Goal: Information Seeking & Learning: Learn about a topic

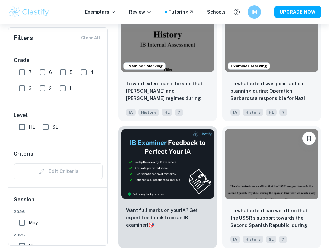
scroll to position [2273, 0]
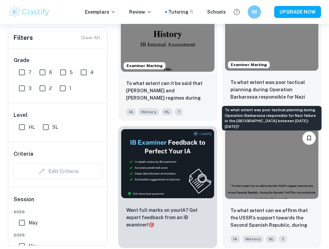
click at [263, 94] on p "To what extent was poor tactical planning during Operation Barbarossa responsib…" at bounding box center [272, 90] width 83 height 23
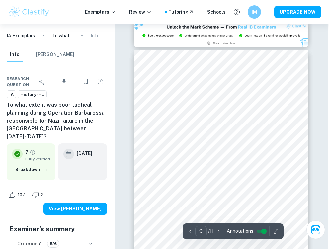
scroll to position [2067, 1]
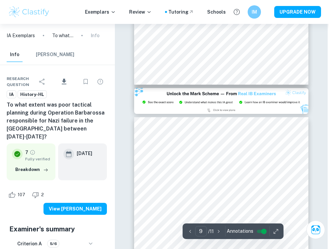
type input "8"
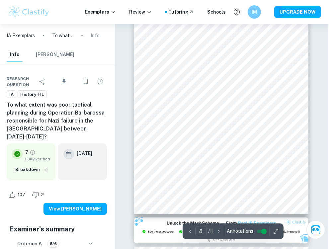
scroll to position [1872, 1]
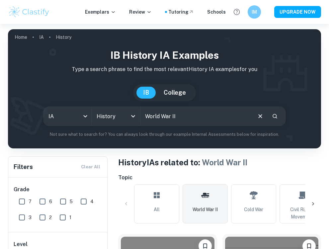
drag, startPoint x: 184, startPoint y: 116, endPoint x: 148, endPoint y: 116, distance: 36.2
click at [148, 116] on input "World War II" at bounding box center [196, 116] width 111 height 19
type input "W"
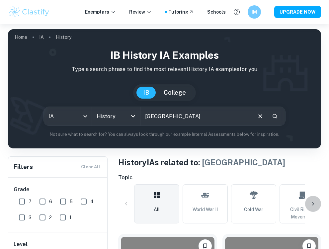
click at [312, 204] on icon at bounding box center [313, 204] width 7 height 7
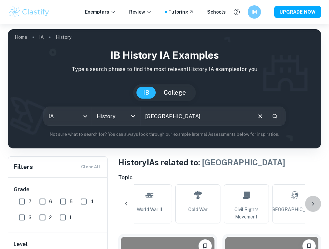
click at [312, 204] on icon at bounding box center [313, 204] width 7 height 7
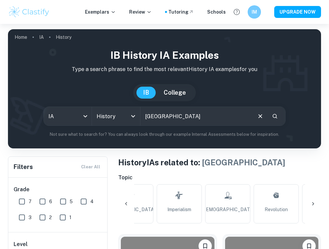
scroll to position [0, 224]
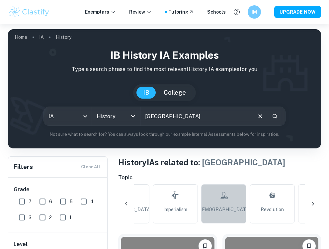
click at [231, 203] on link "[DEMOGRAPHIC_DATA]" at bounding box center [223, 203] width 45 height 39
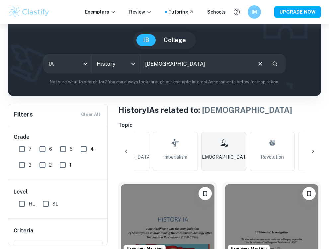
scroll to position [58, 0]
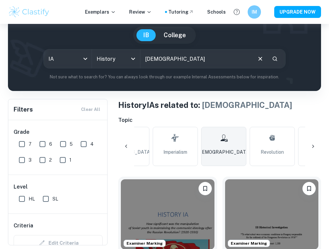
click at [312, 145] on icon at bounding box center [313, 146] width 7 height 7
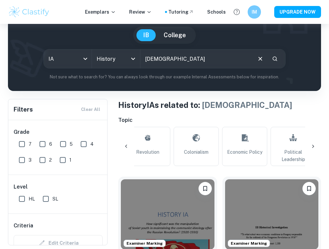
scroll to position [0, 358]
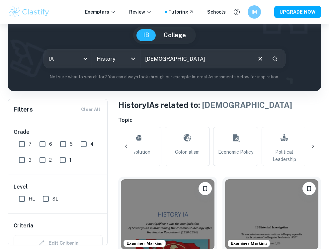
drag, startPoint x: 195, startPoint y: 148, endPoint x: 229, endPoint y: 173, distance: 42.2
click at [195, 148] on link "Colonialism" at bounding box center [187, 146] width 45 height 39
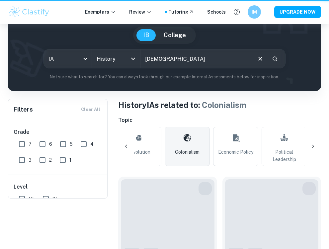
type input "Colonialism"
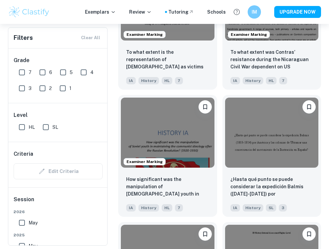
scroll to position [2815, 0]
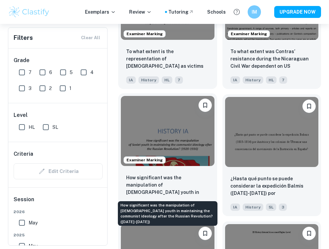
click at [193, 181] on p "How significant was the manipulation of [DEMOGRAPHIC_DATA] youth in maintaining…" at bounding box center [167, 185] width 83 height 23
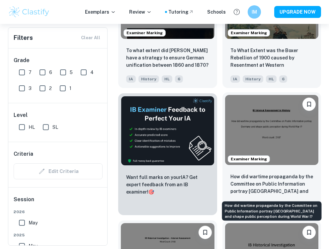
scroll to position [3329, 0]
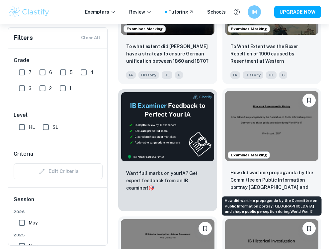
click at [262, 183] on p "How did wartime propaganda by the Committee on Public Information portray [GEOG…" at bounding box center [272, 180] width 83 height 23
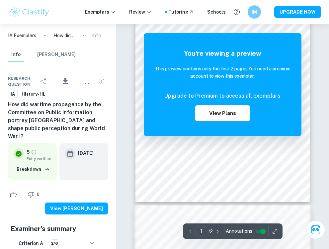
scroll to position [87, 0]
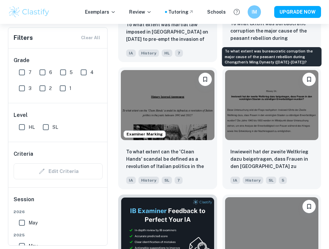
scroll to position [4269, 0]
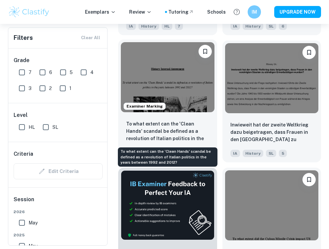
click at [196, 125] on p "To what extent can the 'Clean Hands' scandal be defined as a revolution of Ital…" at bounding box center [167, 131] width 83 height 23
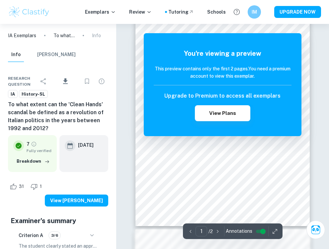
scroll to position [210, 0]
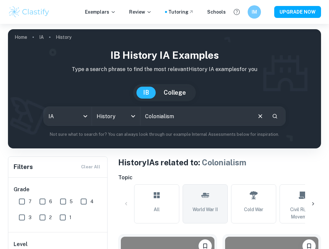
click at [214, 198] on link "World War II" at bounding box center [205, 203] width 45 height 39
drag, startPoint x: 194, startPoint y: 118, endPoint x: 141, endPoint y: 118, distance: 53.2
click at [141, 118] on input "World War II" at bounding box center [196, 116] width 111 height 19
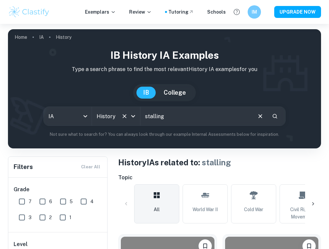
drag, startPoint x: 186, startPoint y: 117, endPoint x: 131, endPoint y: 112, distance: 55.4
click at [131, 112] on div "IA ia All Subjects History All Subjects stalling ​" at bounding box center [165, 116] width 242 height 19
type input "[GEOGRAPHIC_DATA]"
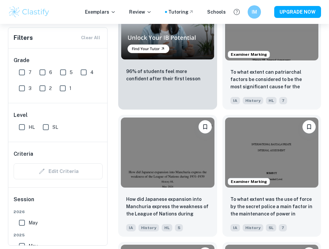
scroll to position [143, 0]
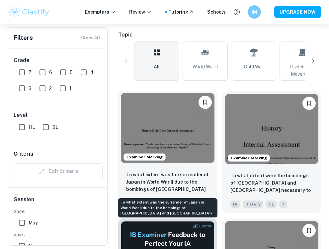
click at [179, 180] on p "To what extent was the surrender of Japan in World War II due to the bombings o…" at bounding box center [167, 182] width 83 height 23
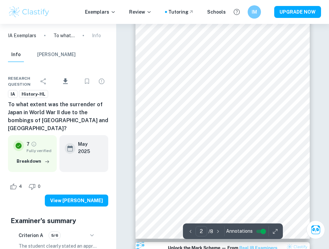
scroll to position [271, 0]
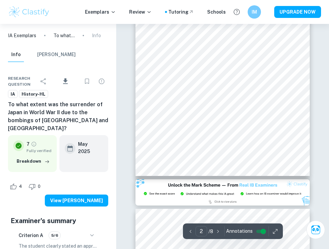
type input "3"
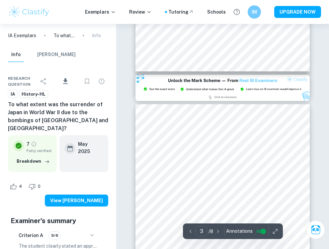
scroll to position [445, 0]
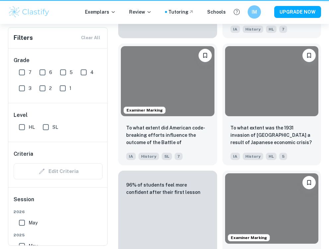
scroll to position [143, 0]
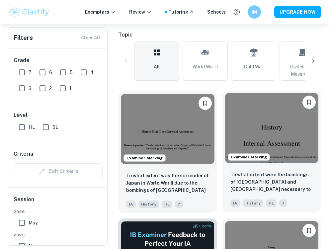
click at [289, 191] on p "To what extent were the bombings of [GEOGRAPHIC_DATA] and [GEOGRAPHIC_DATA] nec…" at bounding box center [272, 182] width 83 height 23
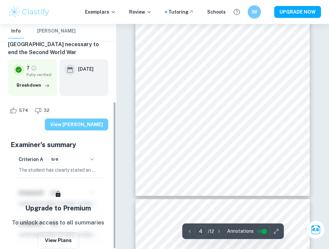
scroll to position [119, 0]
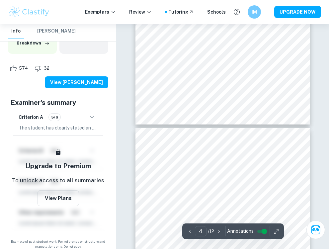
type input "5"
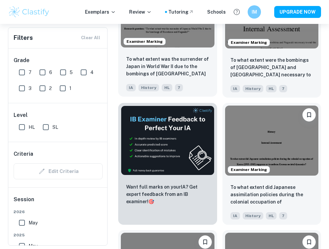
scroll to position [292, 0]
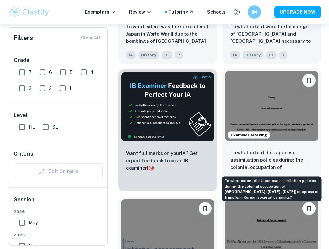
click at [272, 165] on p "To what extent did Japanese assimilation policies during the colonial occupatio…" at bounding box center [272, 160] width 83 height 23
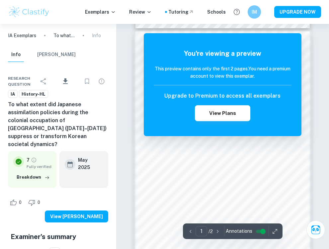
scroll to position [324, 0]
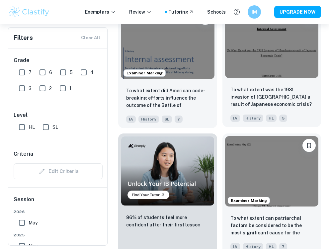
scroll to position [481, 0]
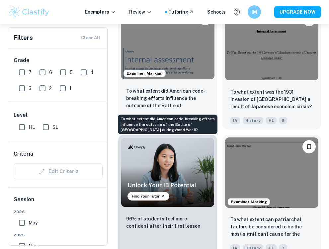
click at [185, 97] on p "To what extent did American code-breaking efforts influence the outcome of the …" at bounding box center [167, 98] width 83 height 23
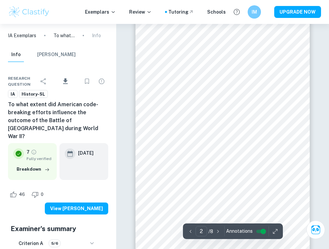
scroll to position [425, 0]
type input "4"
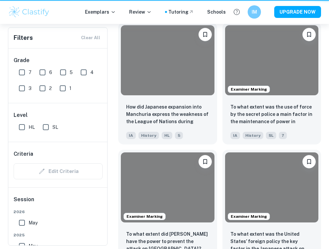
scroll to position [481, 0]
